Goal: Task Accomplishment & Management: Manage account settings

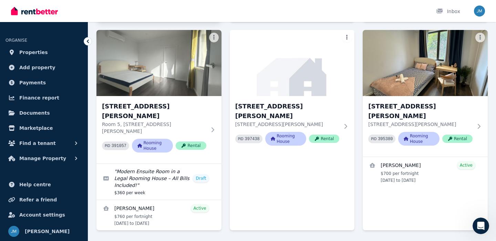
scroll to position [230, 0]
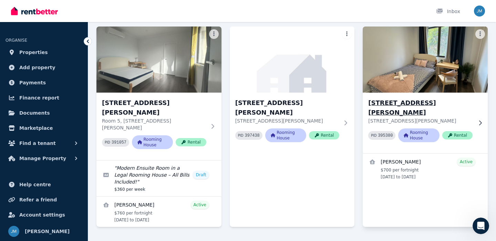
click at [420, 100] on h3 "[STREET_ADDRESS][PERSON_NAME]" at bounding box center [420, 107] width 104 height 19
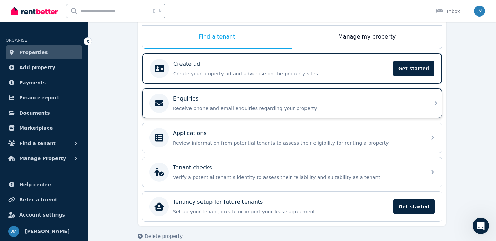
scroll to position [109, 0]
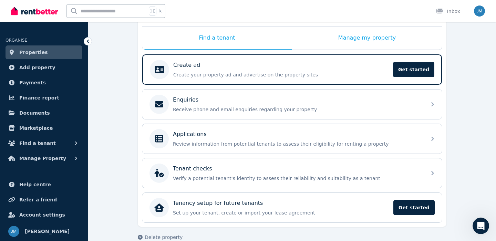
click at [319, 43] on div "Manage my property" at bounding box center [367, 38] width 150 height 23
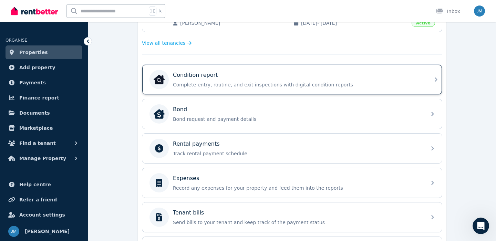
scroll to position [193, 0]
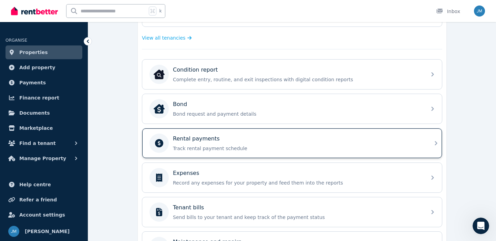
click at [334, 147] on p "Track rental payment schedule" at bounding box center [297, 148] width 249 height 7
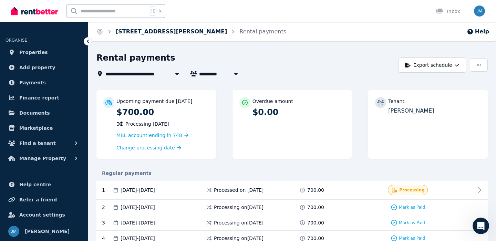
click at [144, 34] on link "[STREET_ADDRESS][PERSON_NAME]" at bounding box center [171, 31] width 111 height 7
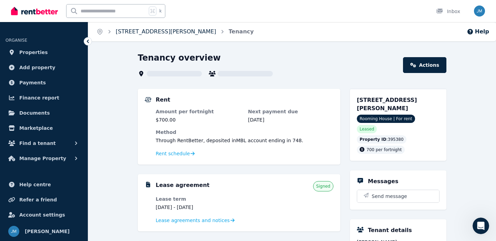
click at [117, 32] on link "[STREET_ADDRESS][PERSON_NAME]" at bounding box center [166, 31] width 101 height 7
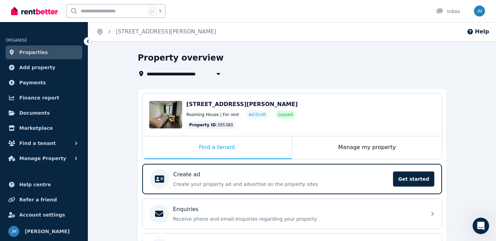
click at [101, 31] on icon "Breadcrumb" at bounding box center [100, 32] width 2 height 2
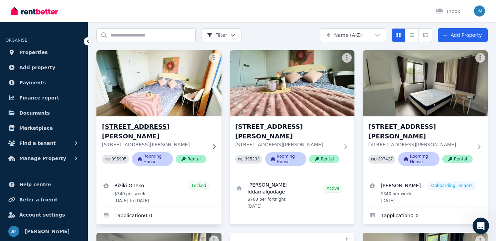
scroll to position [25, 0]
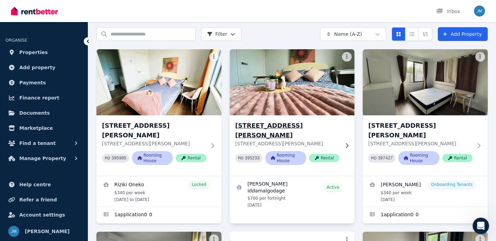
click at [266, 121] on h3 "[STREET_ADDRESS][PERSON_NAME]" at bounding box center [287, 130] width 104 height 19
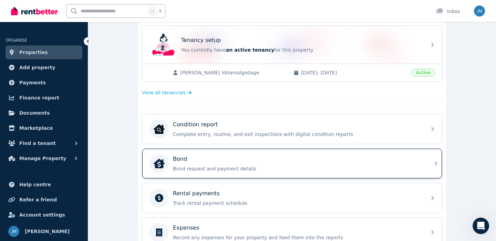
scroll to position [132, 0]
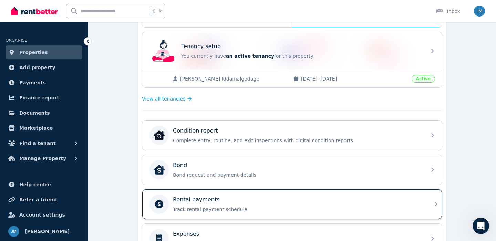
click at [275, 193] on div "Rental payments Track rental payment schedule" at bounding box center [291, 204] width 299 height 30
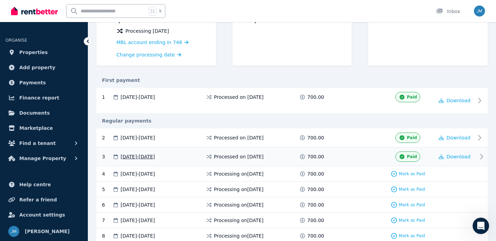
scroll to position [87, 0]
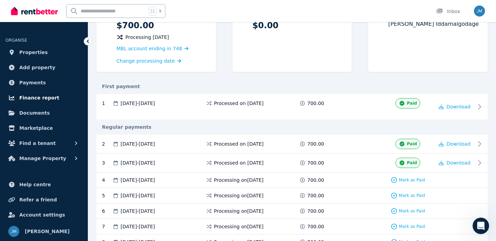
click at [53, 97] on span "Finance report" at bounding box center [39, 98] width 40 height 8
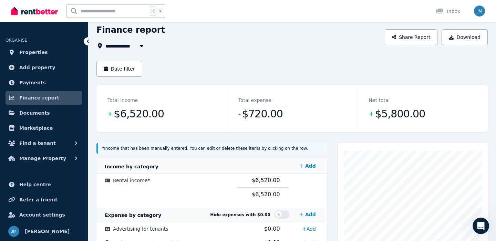
scroll to position [28, 0]
click at [126, 46] on span "All Properties" at bounding box center [127, 45] width 44 height 8
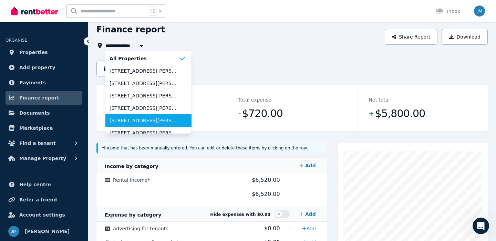
click at [139, 119] on span "[STREET_ADDRESS][PERSON_NAME]" at bounding box center [144, 120] width 70 height 7
type input "**********"
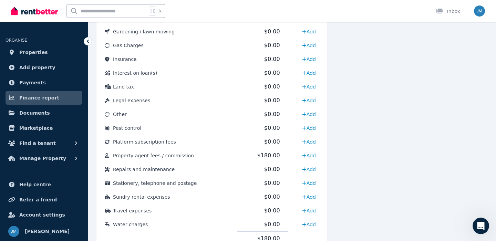
scroll to position [338, 0]
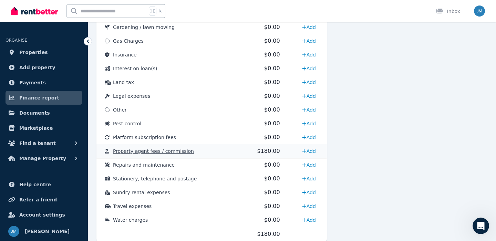
click at [209, 152] on td "Property agent fees / commission" at bounding box center [166, 151] width 140 height 14
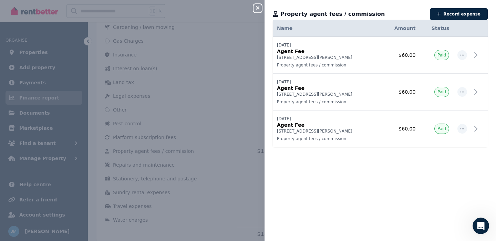
click at [227, 133] on div "Close panel Property agent fees / commission Record expense Date Name Address C…" at bounding box center [248, 120] width 496 height 241
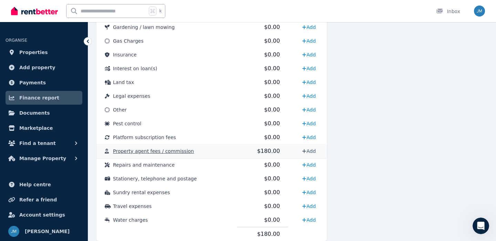
click at [313, 149] on link "Add" at bounding box center [308, 151] width 19 height 11
select select "**********"
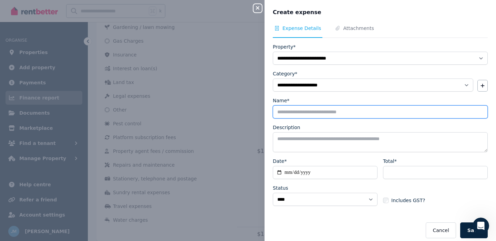
click at [330, 112] on input "Name*" at bounding box center [380, 111] width 215 height 13
type input "*********"
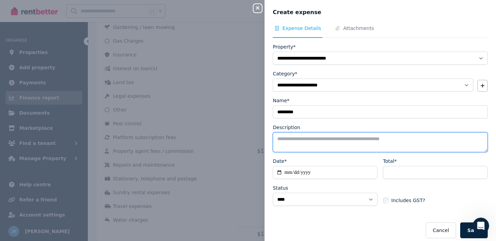
click at [322, 142] on textarea "Description" at bounding box center [380, 142] width 215 height 20
type textarea "**********"
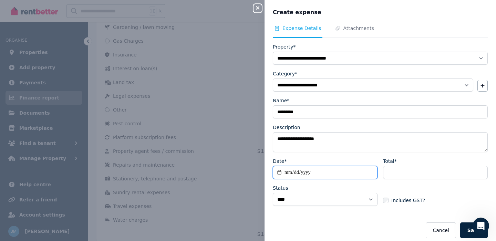
click at [321, 172] on input "Date*" at bounding box center [325, 172] width 105 height 13
type input "**********"
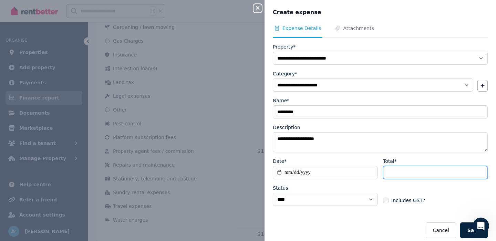
click at [388, 168] on input "Total*" at bounding box center [435, 172] width 105 height 13
type input "**"
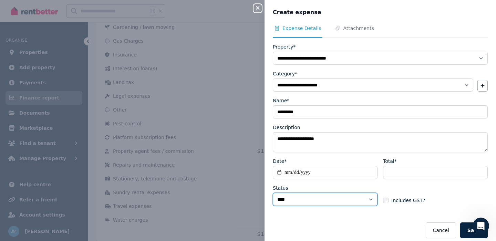
click at [335, 198] on select "****** ****" at bounding box center [325, 199] width 105 height 13
click at [338, 200] on select "****** ****" at bounding box center [325, 199] width 105 height 13
click at [339, 201] on select "****** ****" at bounding box center [325, 199] width 105 height 13
click at [467, 230] on button "Save" at bounding box center [474, 230] width 28 height 16
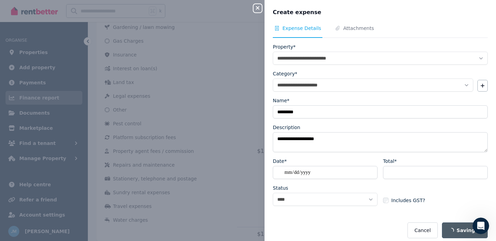
select select
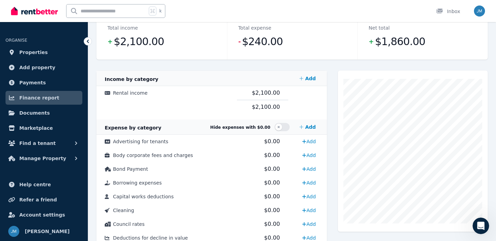
scroll to position [0, 0]
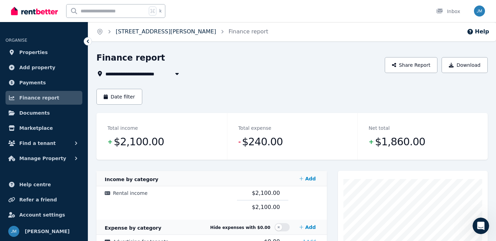
click at [131, 34] on link "[STREET_ADDRESS][PERSON_NAME]" at bounding box center [166, 31] width 101 height 7
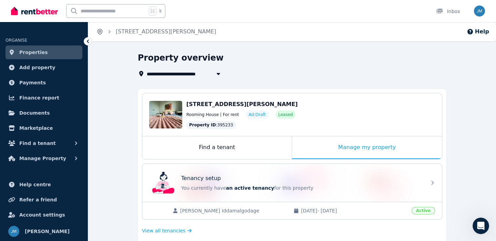
click at [102, 32] on icon "Breadcrumb" at bounding box center [99, 31] width 7 height 7
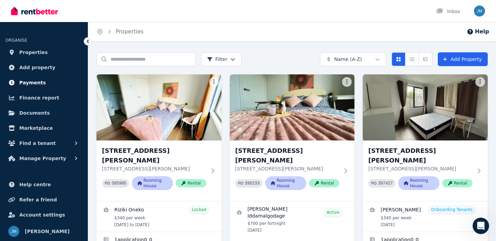
click at [48, 82] on link "Payments" at bounding box center [44, 83] width 77 height 14
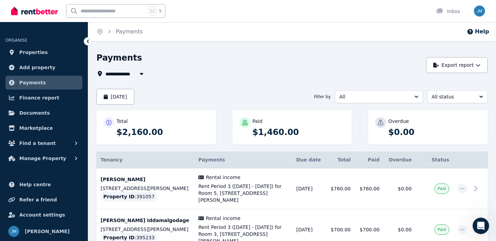
click at [103, 32] on ol "Home Payments" at bounding box center [119, 31] width 63 height 19
click at [101, 32] on icon "Breadcrumb" at bounding box center [99, 31] width 7 height 7
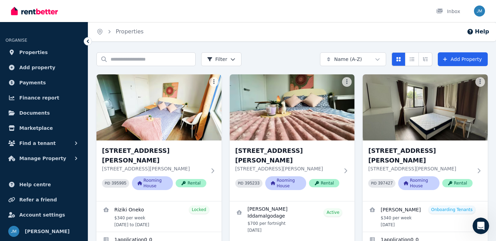
click at [129, 35] on span "Properties" at bounding box center [130, 32] width 28 height 8
click at [52, 100] on span "Finance report" at bounding box center [39, 98] width 40 height 8
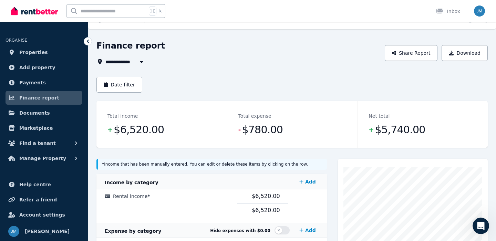
scroll to position [11, 0]
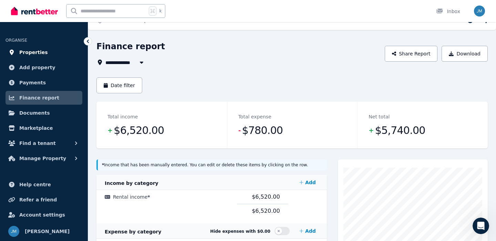
click at [48, 55] on link "Properties" at bounding box center [44, 52] width 77 height 14
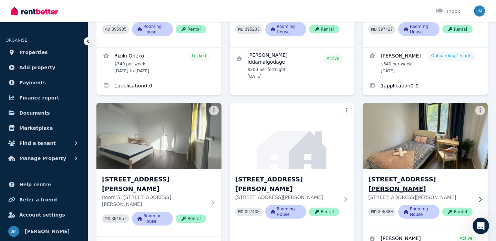
scroll to position [153, 0]
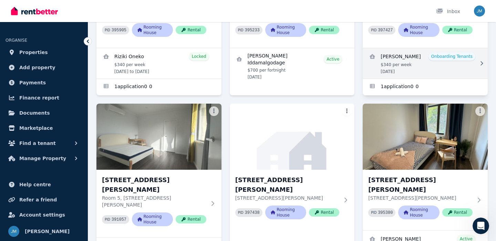
click at [397, 53] on link "View details for Luca Lattanzi" at bounding box center [424, 63] width 125 height 30
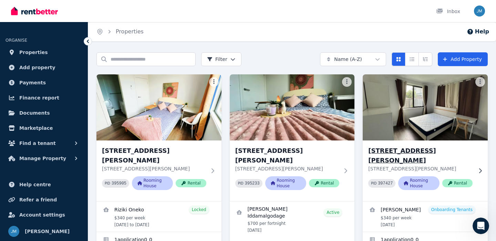
click at [378, 84] on img at bounding box center [424, 108] width 131 height 70
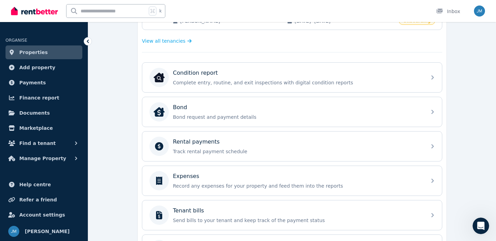
scroll to position [188, 0]
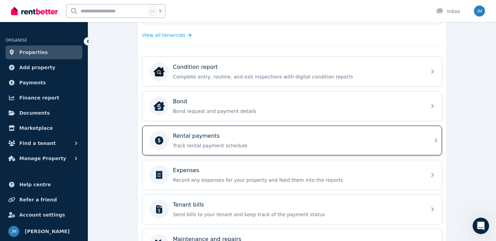
click at [233, 134] on div "Rental payments" at bounding box center [297, 136] width 249 height 8
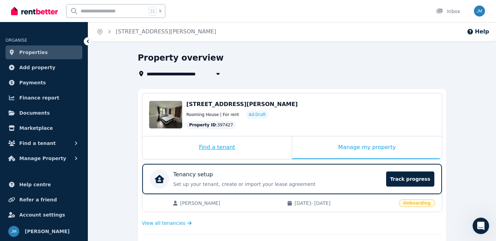
click at [249, 148] on div "Find a tenant" at bounding box center [216, 147] width 149 height 23
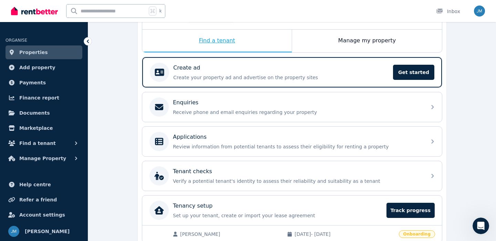
scroll to position [128, 0]
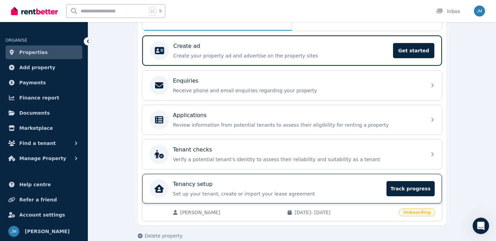
click at [268, 189] on div "Tenancy setup Set up your tenant, create or import your lease agreement Track p…" at bounding box center [277, 188] width 209 height 17
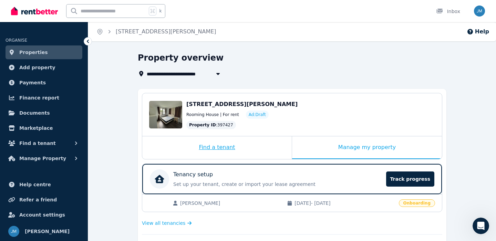
click at [214, 150] on div "Find a tenant" at bounding box center [216, 147] width 149 height 23
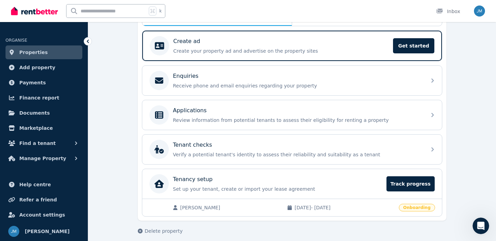
scroll to position [134, 0]
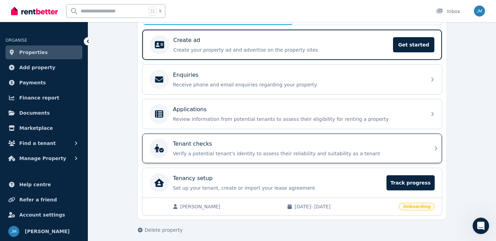
click at [225, 144] on div "Tenant checks" at bounding box center [297, 144] width 249 height 8
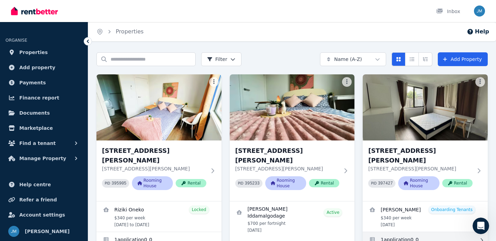
click at [391, 236] on link "Applications for Room 4, Unit 1/55 Clayton Rd" at bounding box center [424, 240] width 125 height 17
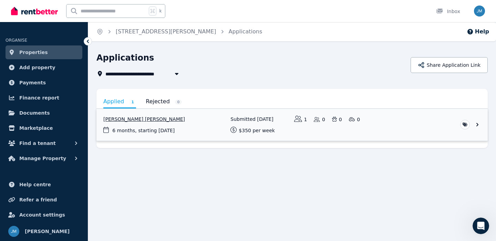
click at [198, 127] on link "View application: Arnav Ajay Kelkar" at bounding box center [291, 125] width 391 height 32
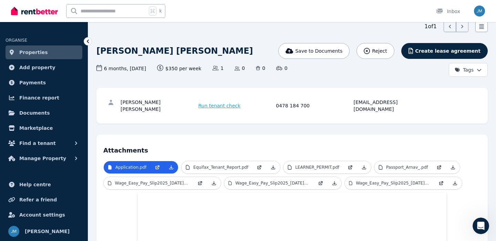
scroll to position [32, 0]
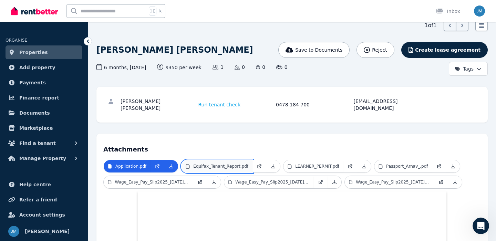
click at [237, 160] on link "Equifax_Tenant_Report.pdf" at bounding box center [216, 166] width 71 height 12
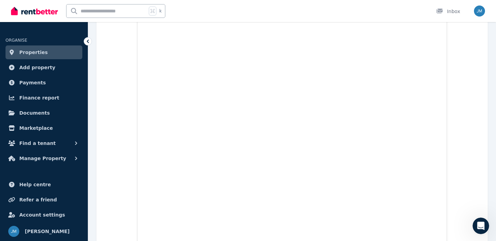
scroll to position [0, 0]
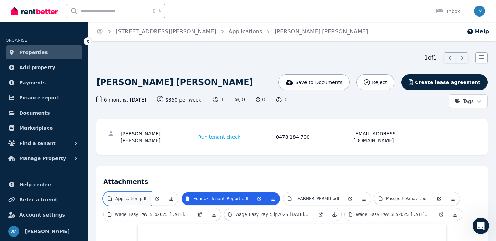
click at [137, 196] on p "Application.pdf" at bounding box center [130, 199] width 31 height 6
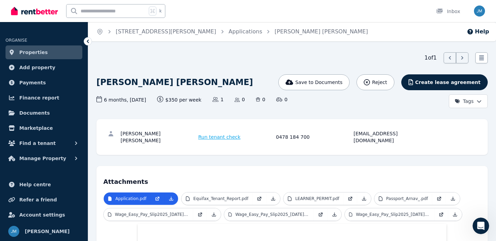
click at [49, 48] on link "Properties" at bounding box center [44, 52] width 77 height 14
